Goal: Information Seeking & Learning: Learn about a topic

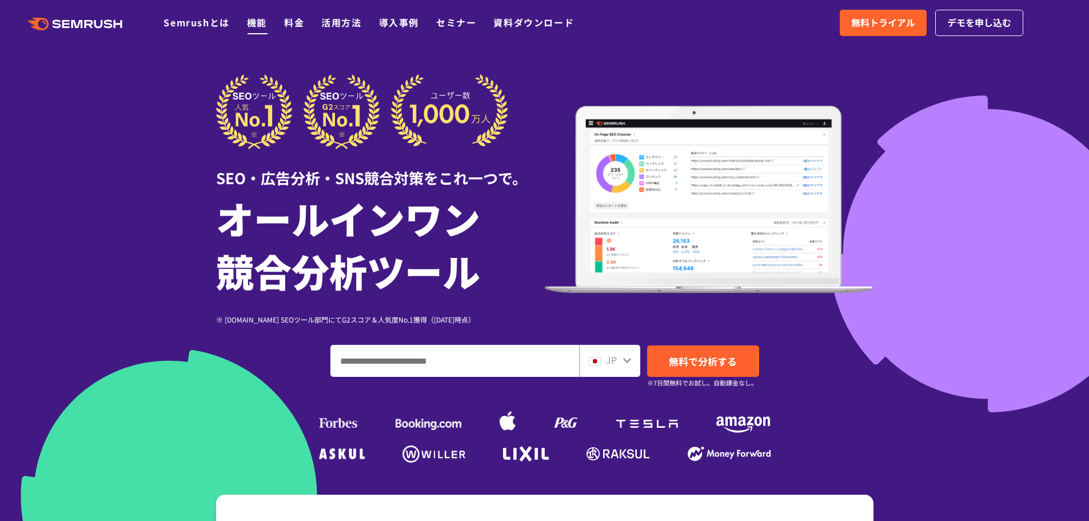
click at [250, 20] on link "機能" at bounding box center [257, 22] width 20 height 14
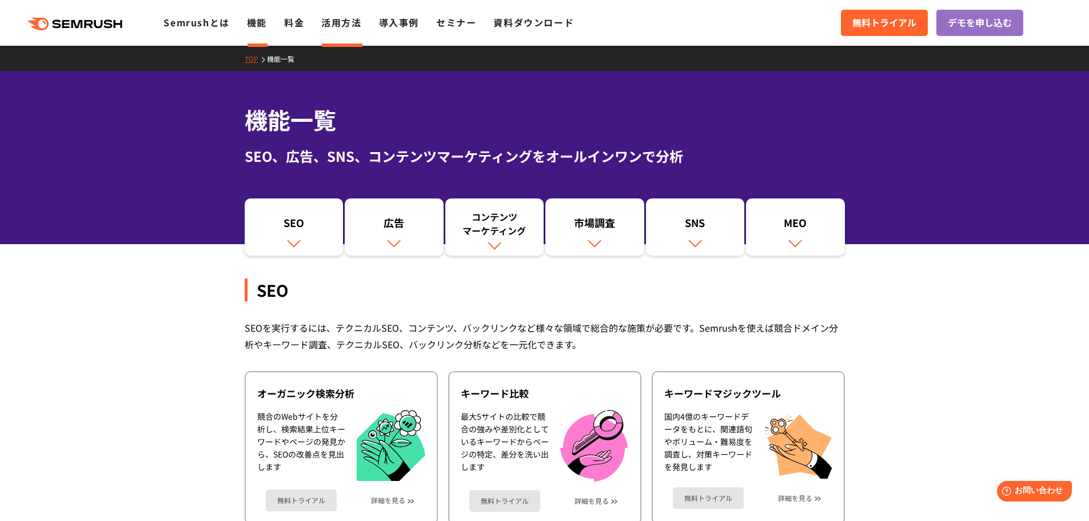
click at [337, 22] on link "活用方法" at bounding box center [341, 22] width 40 height 14
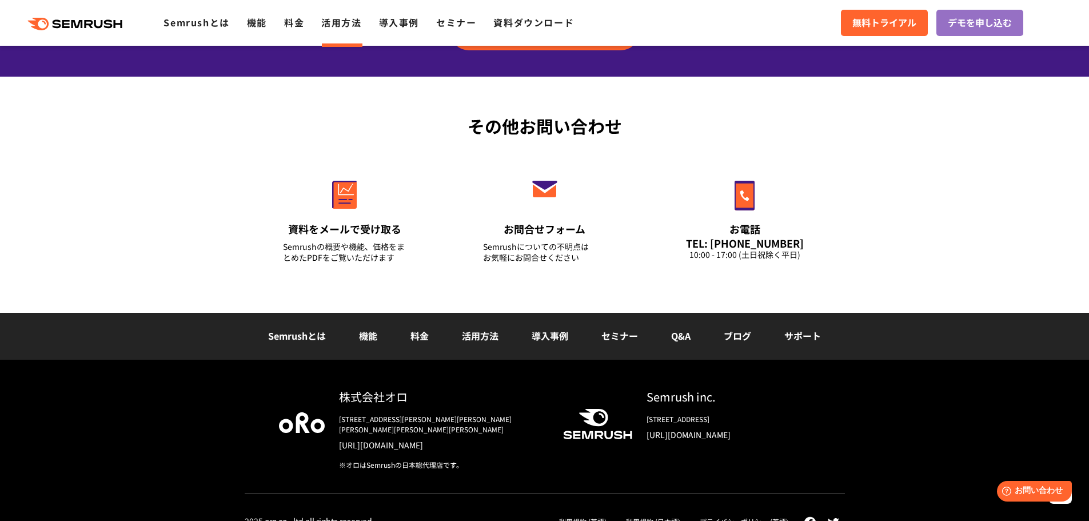
scroll to position [1628, 0]
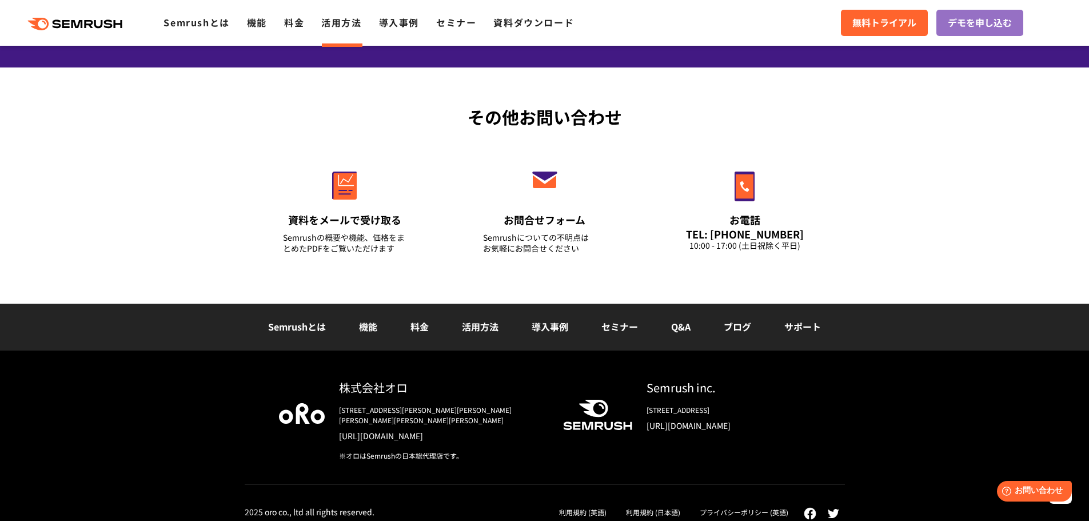
click at [681, 329] on link "Q&A" at bounding box center [680, 326] width 19 height 14
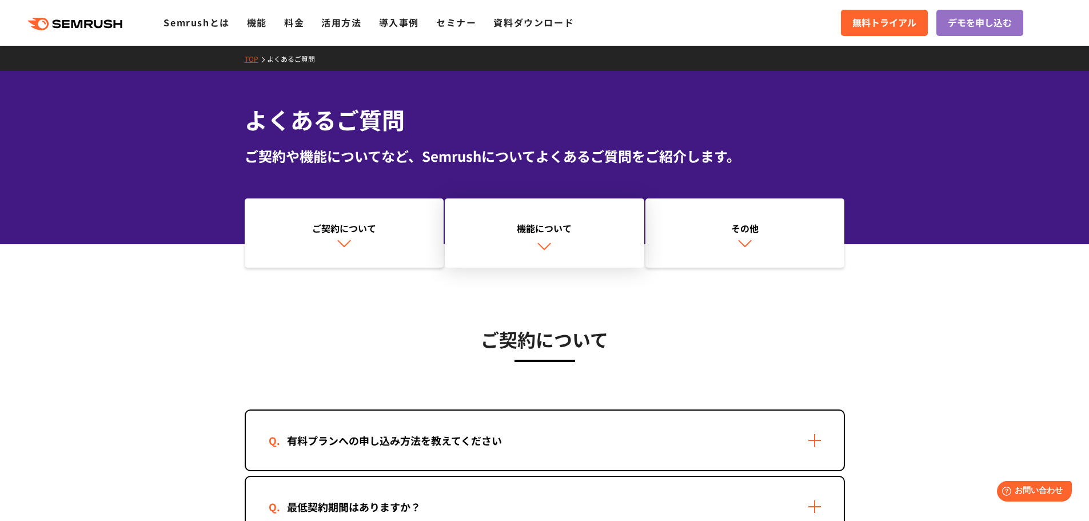
click at [555, 239] on link "機能について" at bounding box center [544, 233] width 199 height 70
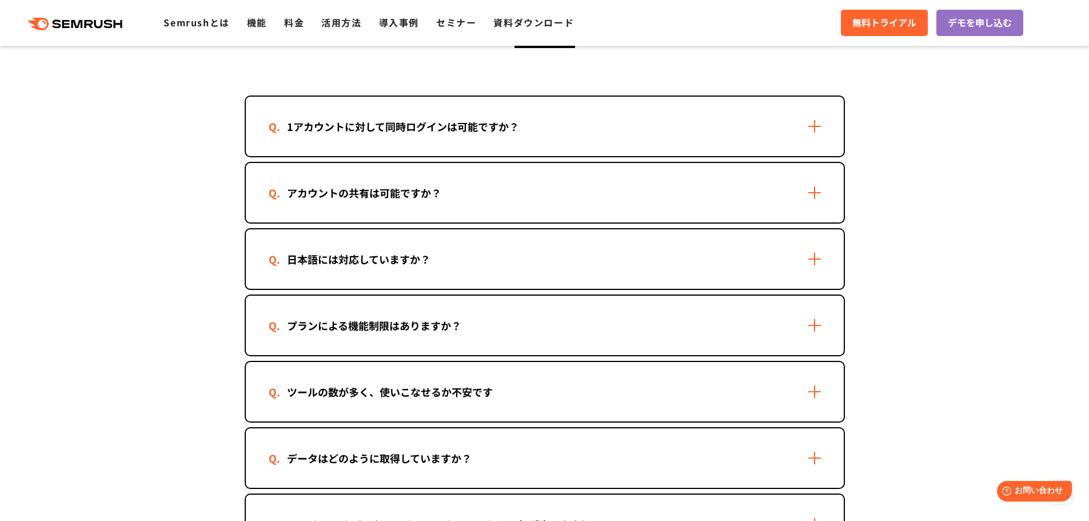
scroll to position [1536, 0]
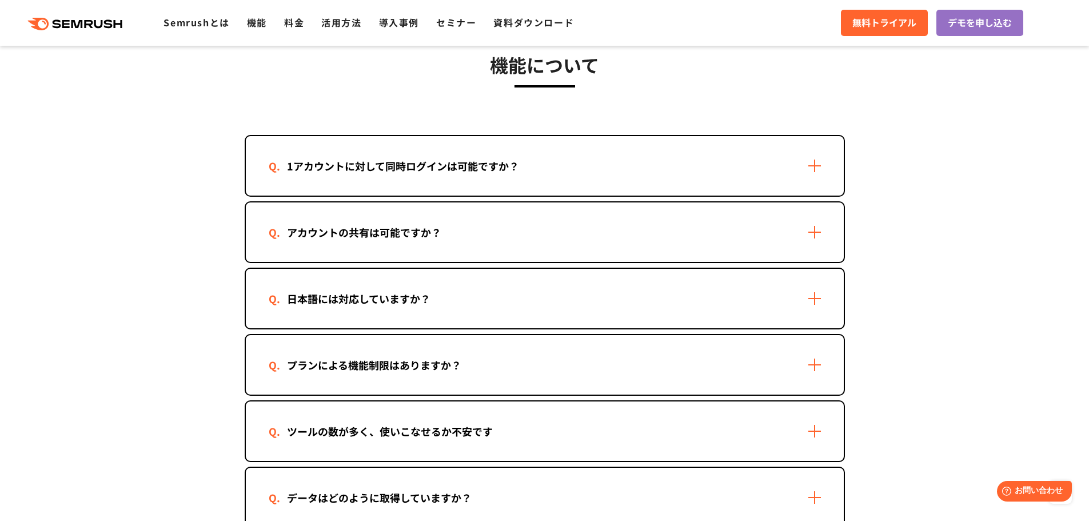
click at [462, 158] on div "1アカウントに対して同時ログインは可能ですか？" at bounding box center [403, 166] width 269 height 17
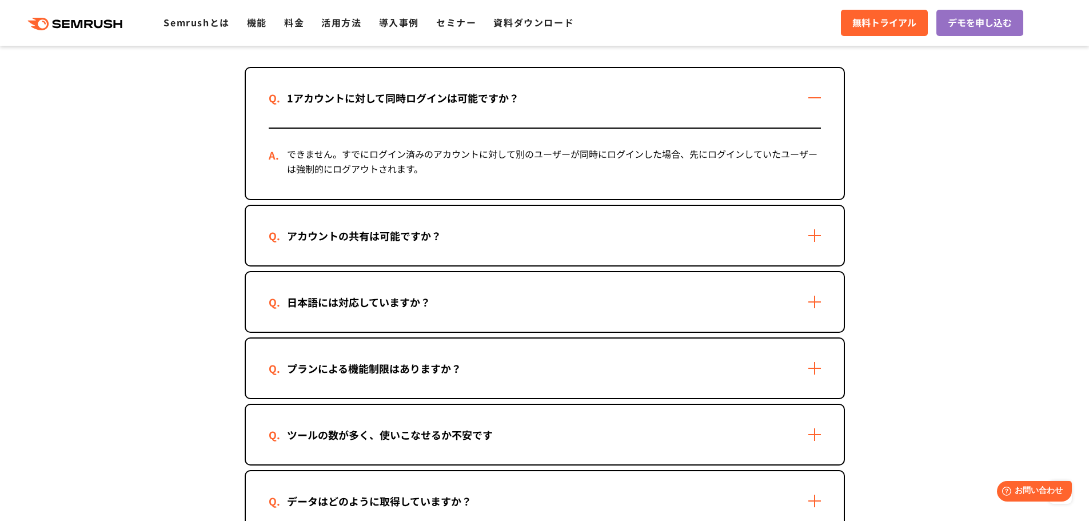
scroll to position [1632, 0]
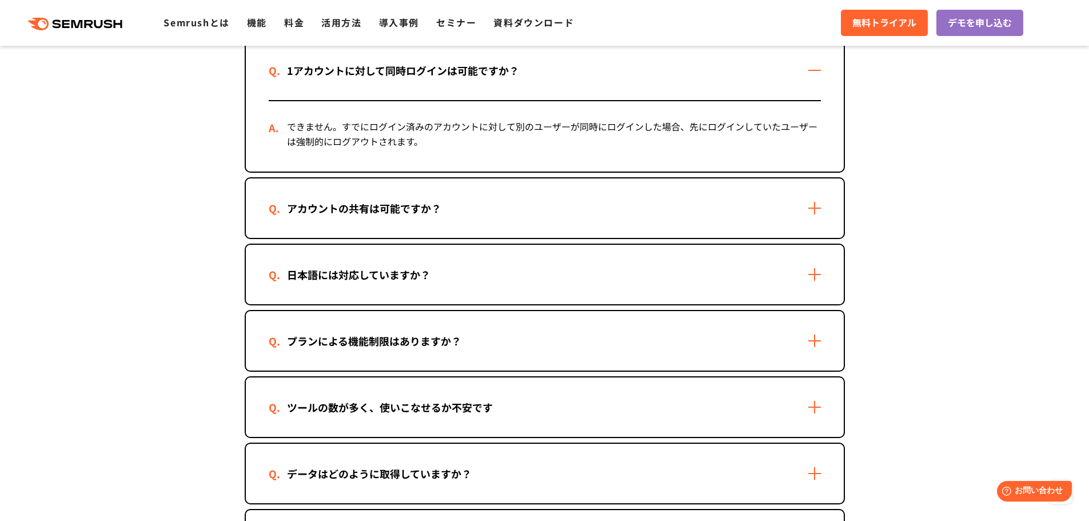
click at [468, 223] on div "アカウントの共有は可能ですか？" at bounding box center [545, 207] width 598 height 59
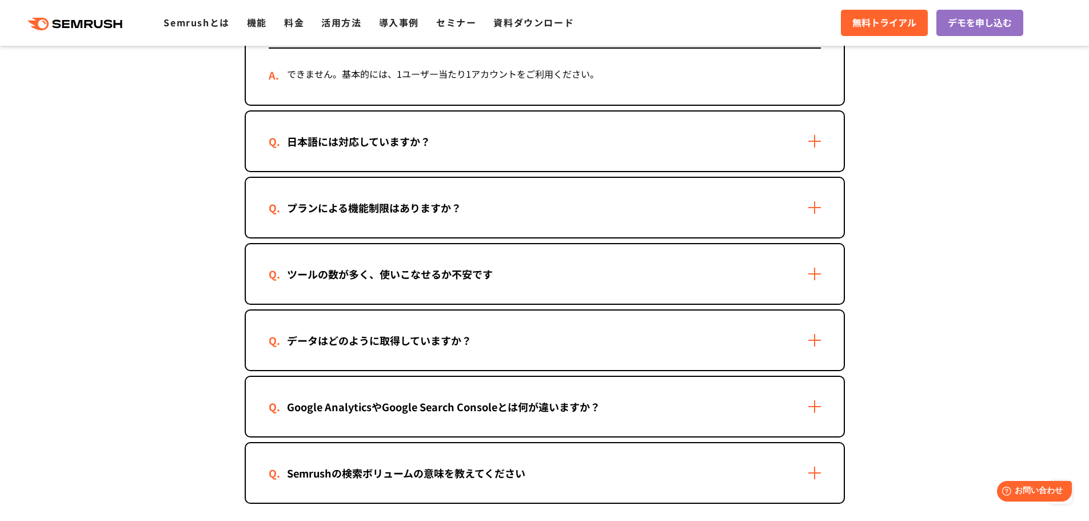
scroll to position [1917, 0]
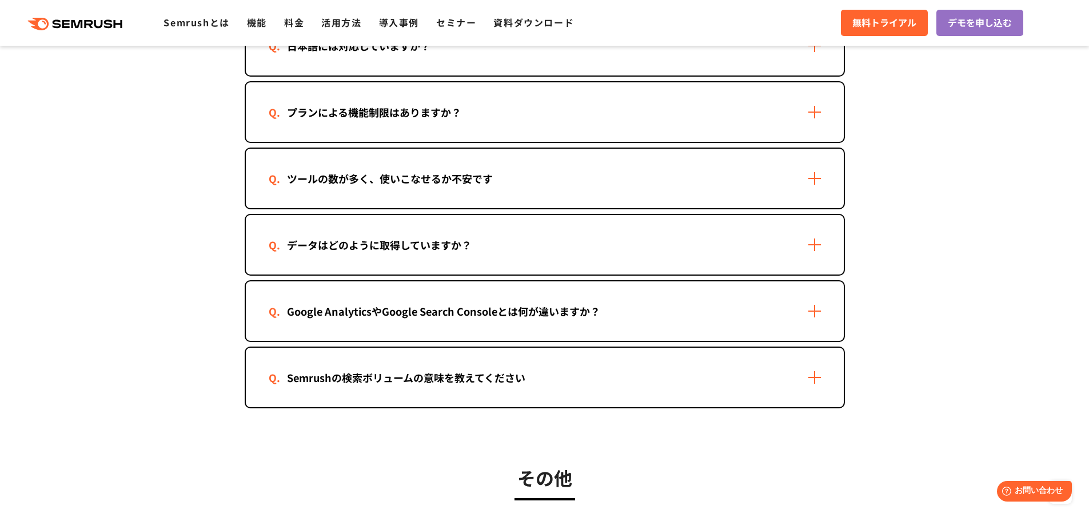
click at [421, 387] on div "Semrushの検索ボリュームの意味を教えてください" at bounding box center [545, 376] width 598 height 59
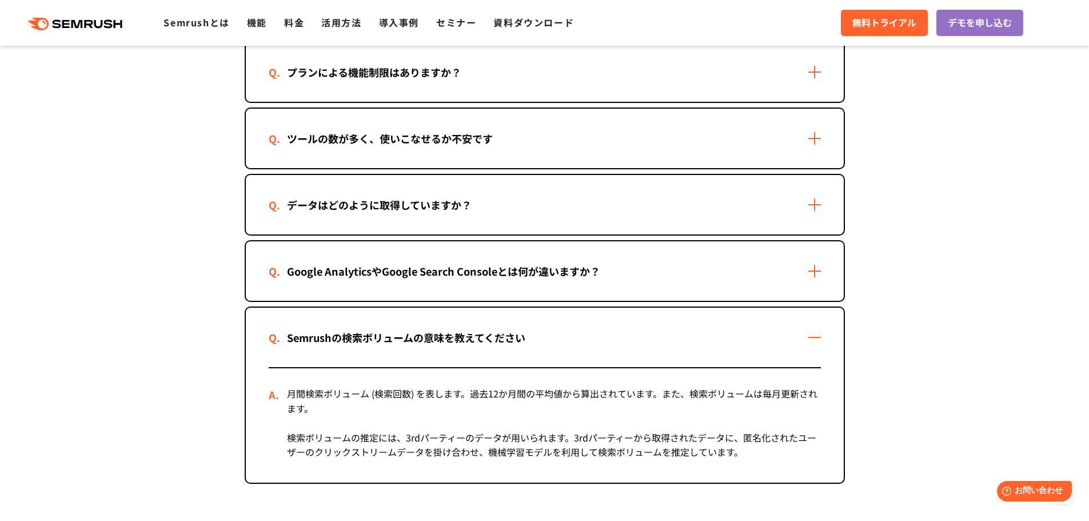
scroll to position [2013, 0]
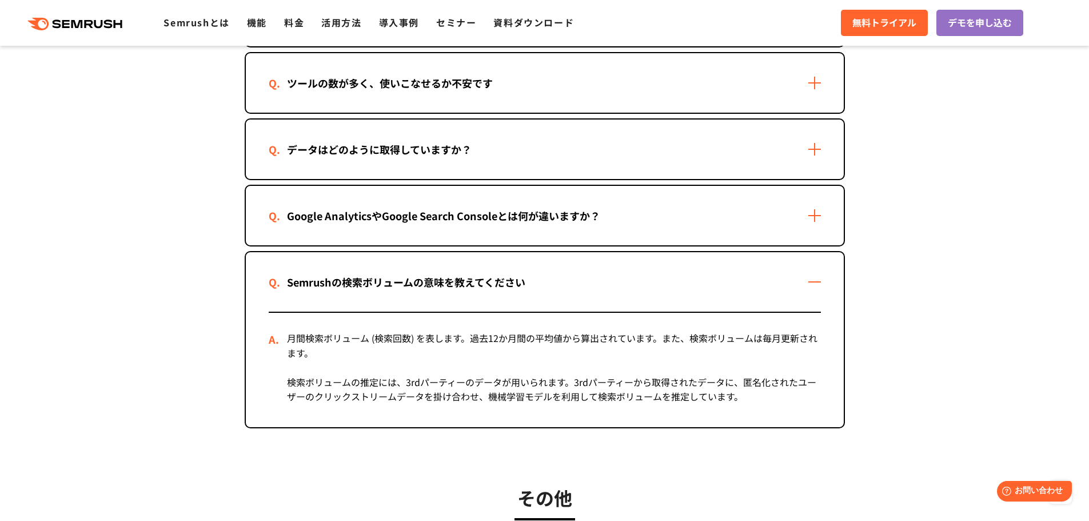
click at [415, 215] on div "Google AnalyticsやGoogle Search Consoleとは何が違いますか？" at bounding box center [444, 215] width 350 height 17
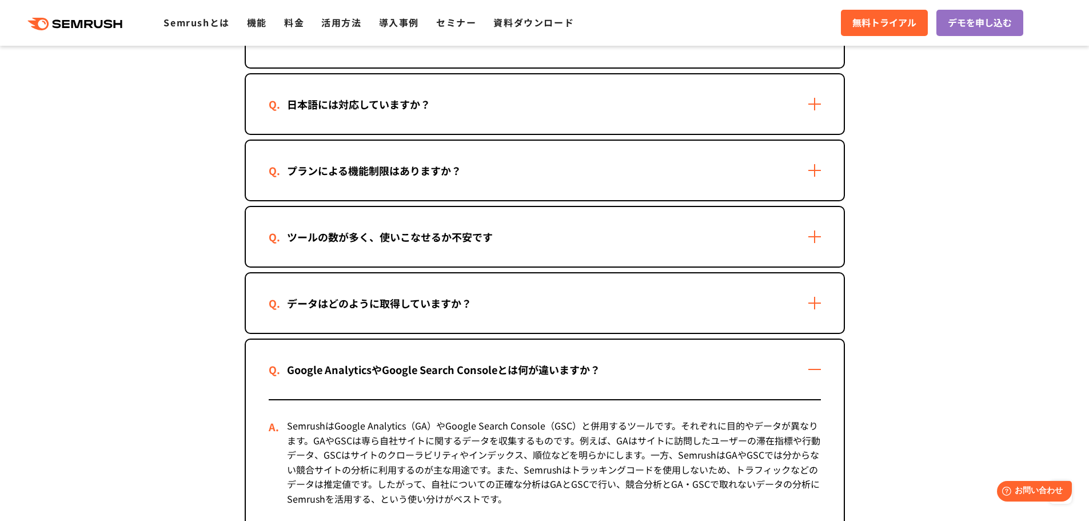
scroll to position [1822, 0]
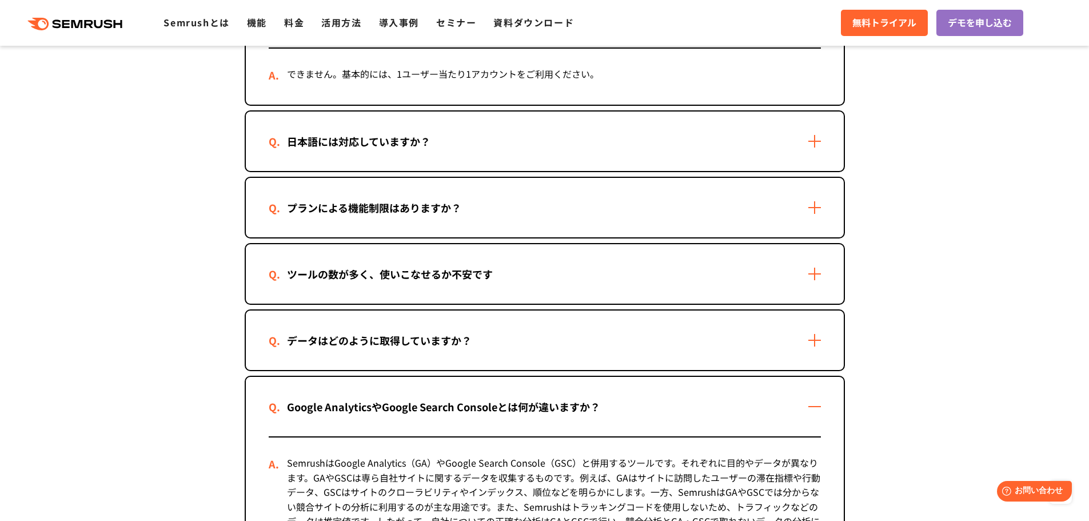
click at [415, 335] on div "データはどのように取得していますか？" at bounding box center [379, 340] width 221 height 17
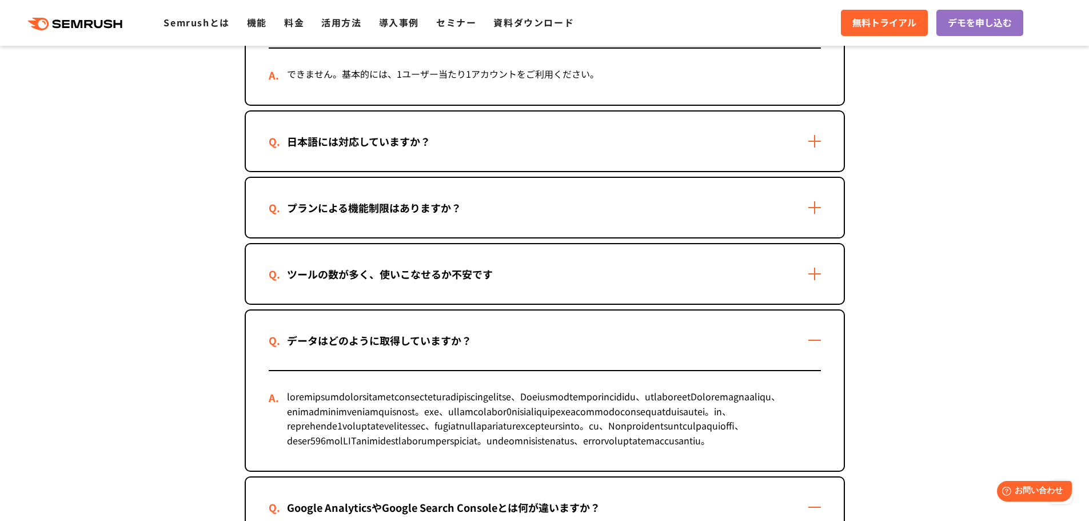
click at [399, 206] on div "プランによる機能制限はありますか？" at bounding box center [374, 207] width 211 height 17
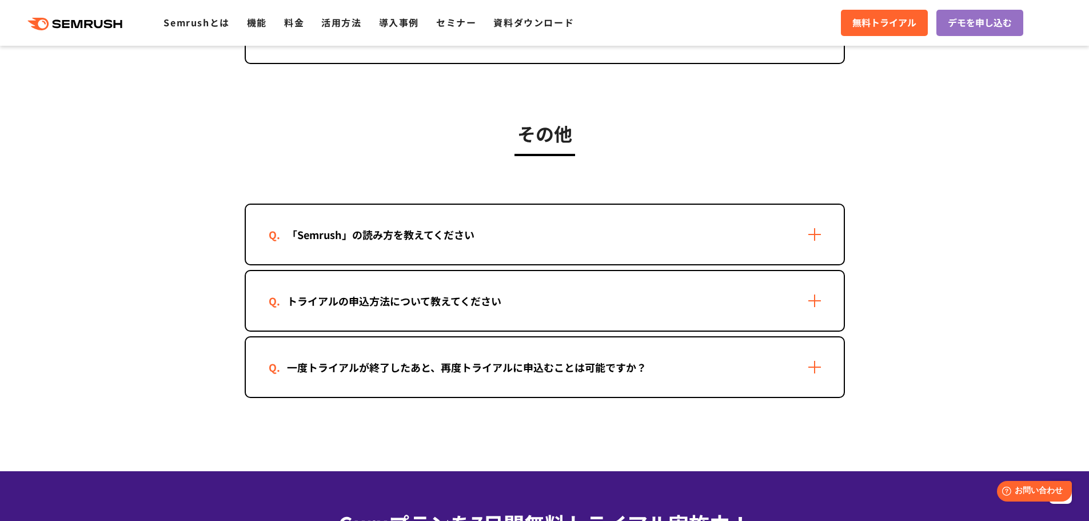
scroll to position [2775, 0]
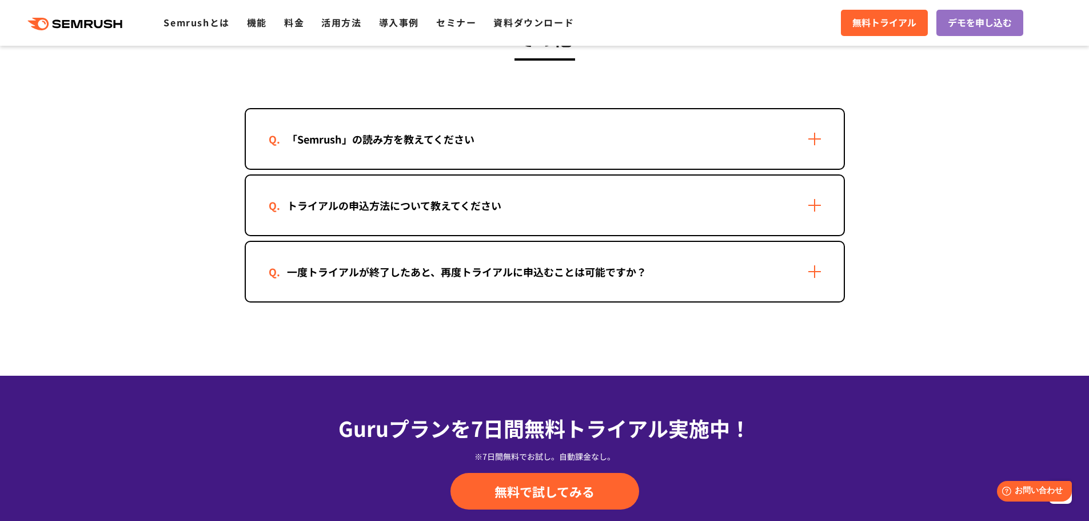
click at [428, 147] on div "「Semrush」の読み方を教えてください" at bounding box center [381, 139] width 224 height 17
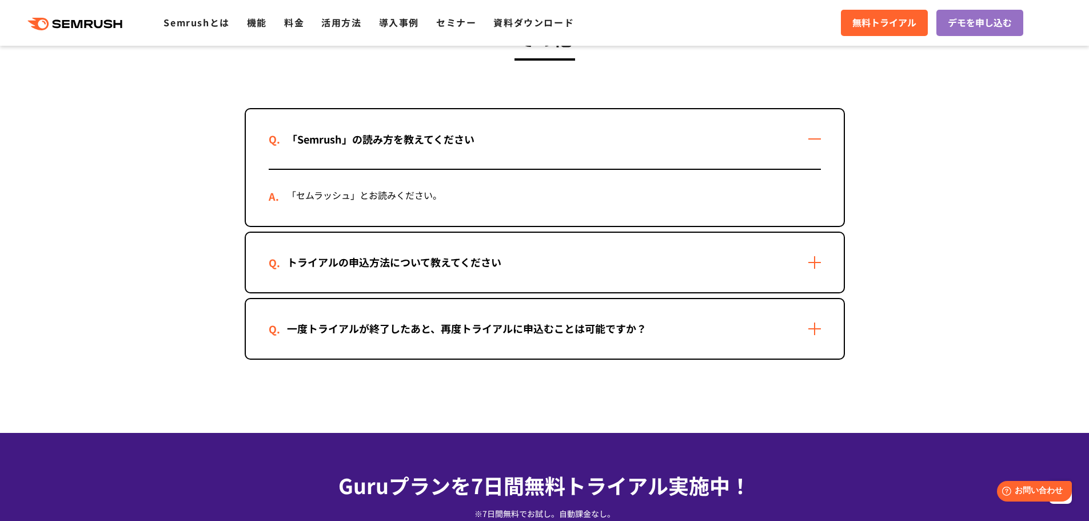
click at [441, 147] on div "「Semrush」の読み方を教えてください" at bounding box center [381, 139] width 224 height 17
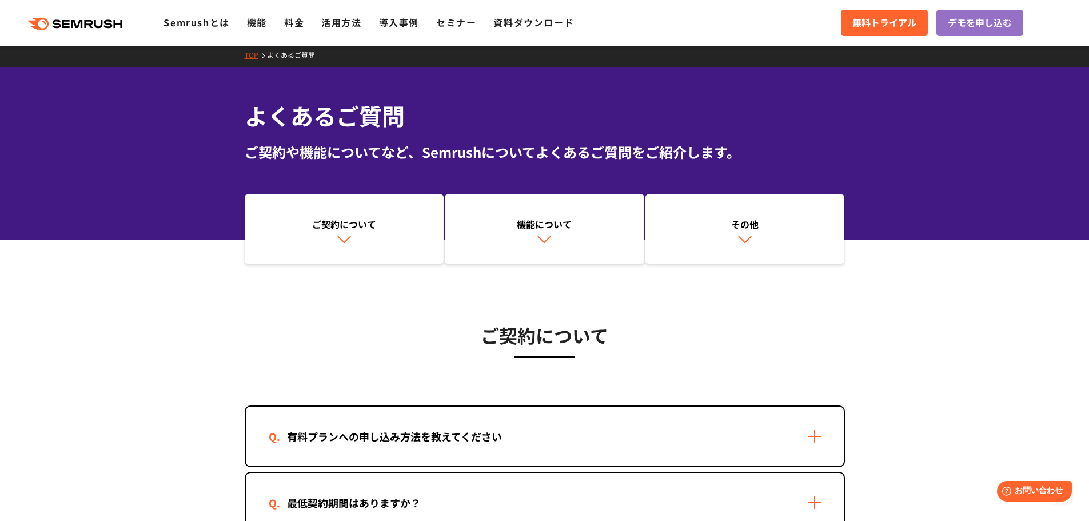
scroll to position [0, 0]
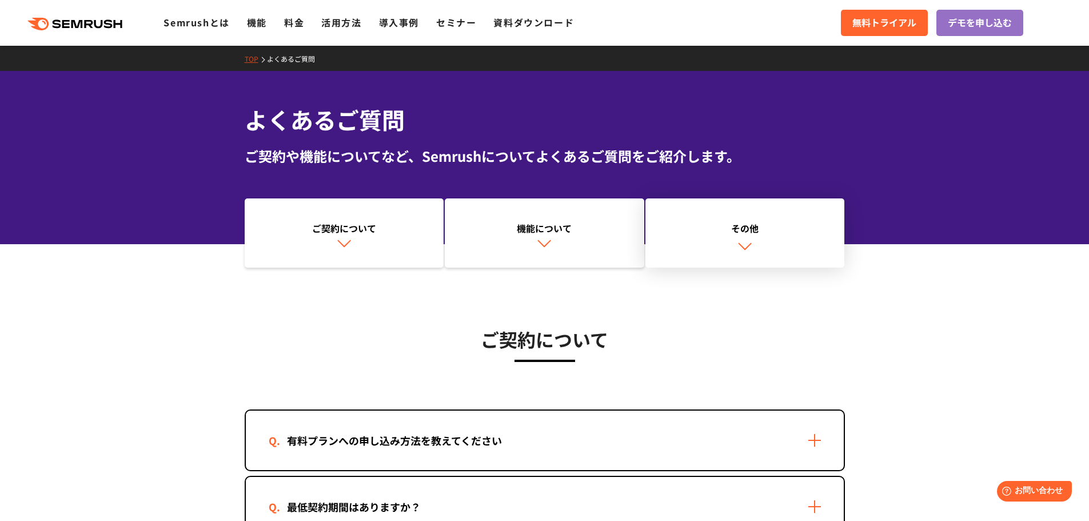
click at [740, 239] on img at bounding box center [744, 245] width 15 height 15
click at [340, 22] on link "活用方法" at bounding box center [341, 22] width 40 height 14
